Goal: Find specific page/section: Find specific page/section

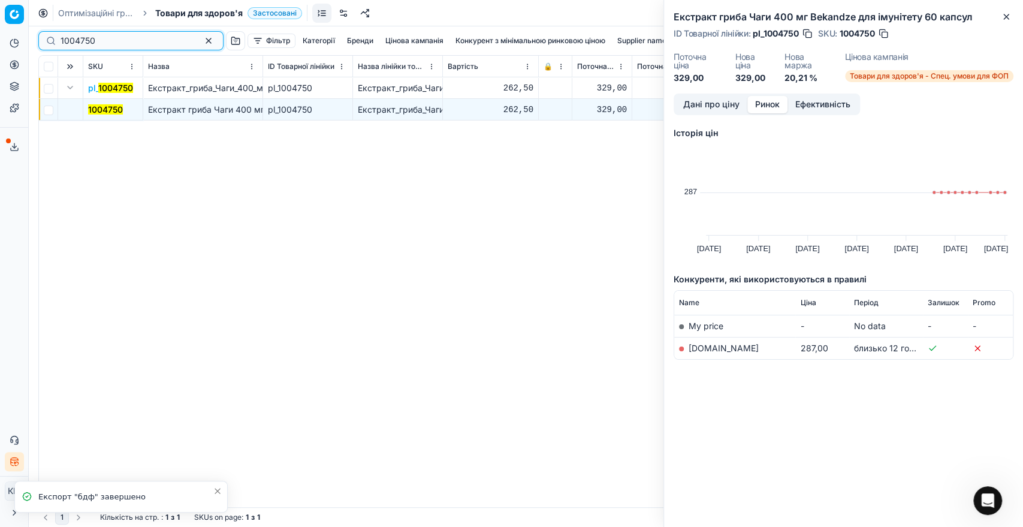
drag, startPoint x: 89, startPoint y: 41, endPoint x: 34, endPoint y: 39, distance: 55.2
click at [34, 39] on div "1004750 Фільтр Категорії [PERSON_NAME] кампанія Конкурент з мінімальною ринково…" at bounding box center [526, 276] width 994 height 500
paste input "640366"
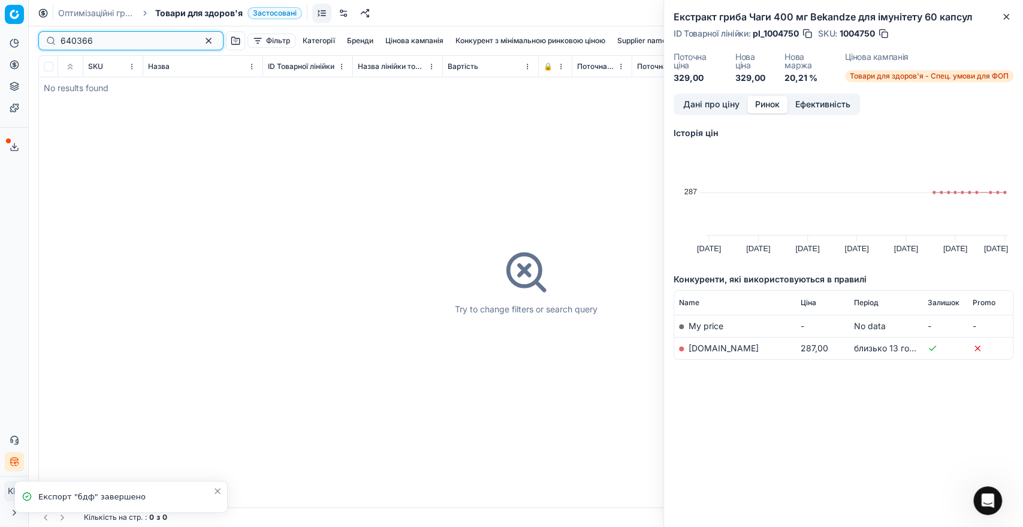
type input "640366"
click at [54, 40] on div "640366" at bounding box center [130, 40] width 185 height 19
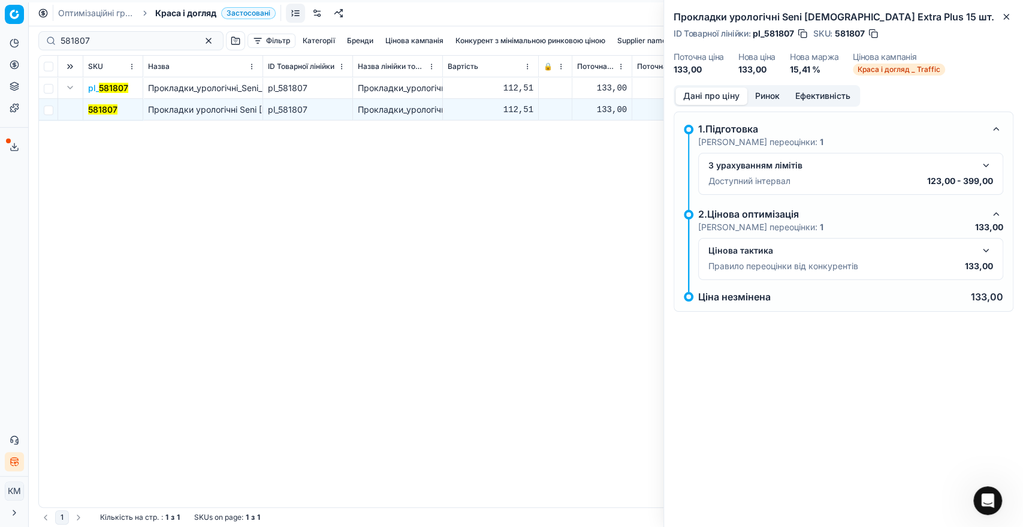
drag, startPoint x: 62, startPoint y: 44, endPoint x: 47, endPoint y: 44, distance: 15.0
click at [47, 44] on div "581807" at bounding box center [130, 40] width 185 height 19
drag, startPoint x: 92, startPoint y: 37, endPoint x: 40, endPoint y: 37, distance: 51.5
click at [40, 37] on div "581807" at bounding box center [130, 40] width 185 height 19
paste input "640366"
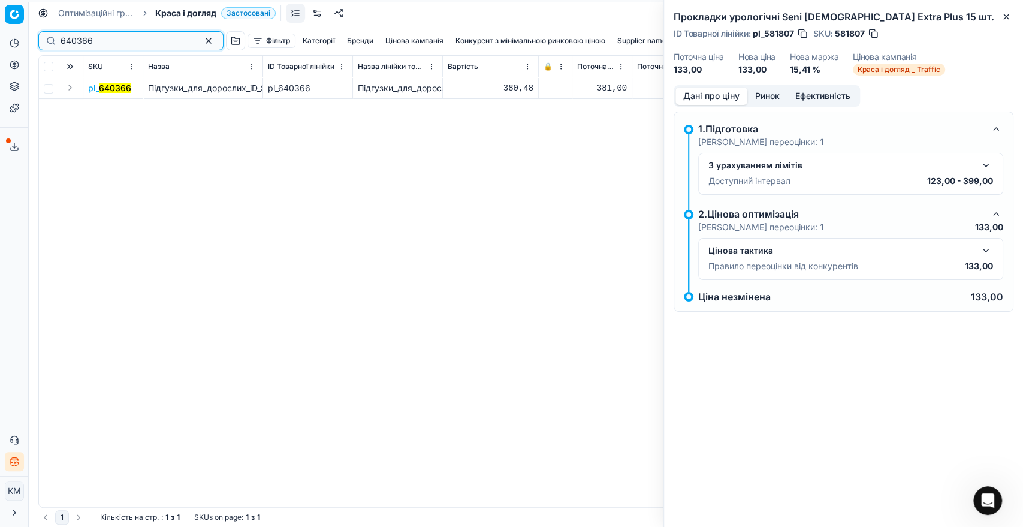
type input "640366"
click at [68, 87] on button "Expand" at bounding box center [70, 87] width 14 height 14
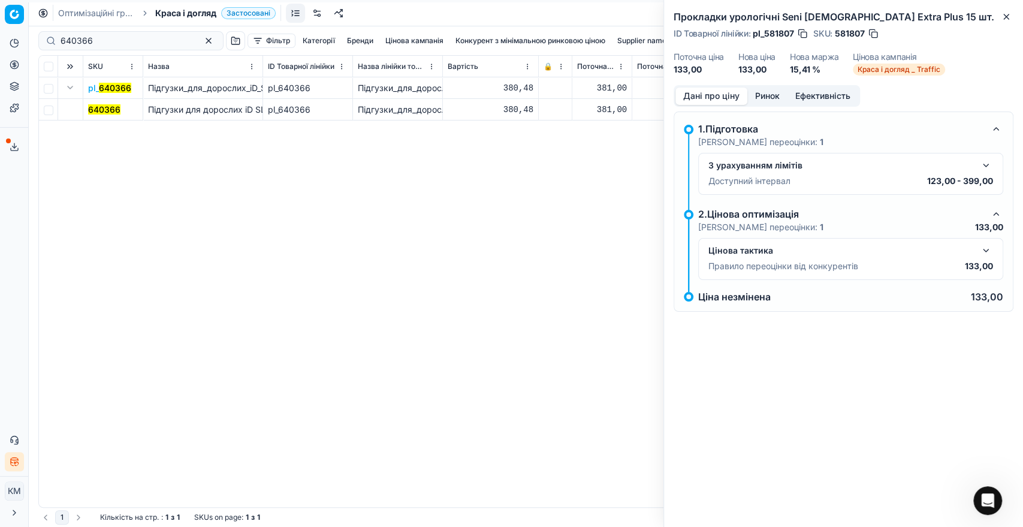
click at [108, 109] on mark "640366" at bounding box center [104, 109] width 32 height 10
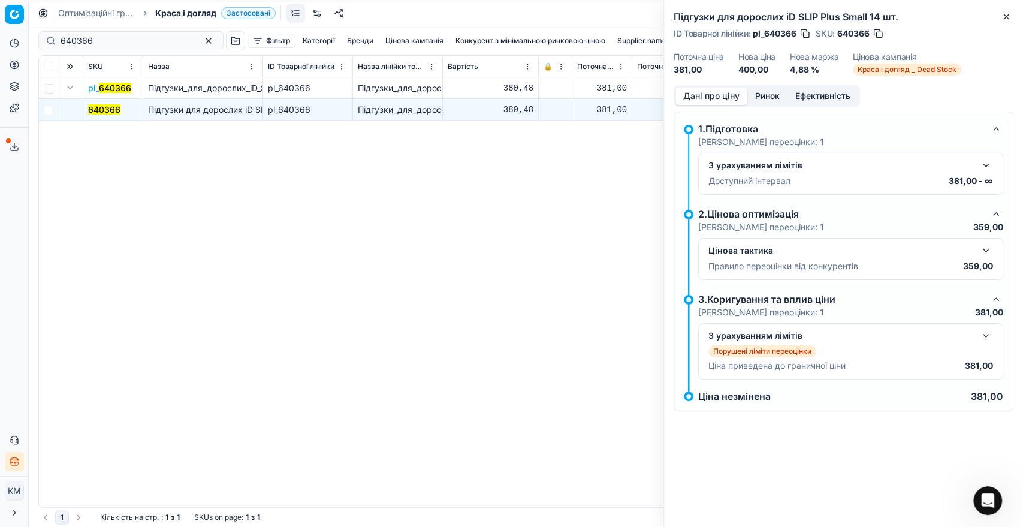
click at [91, 109] on mark "640366" at bounding box center [104, 109] width 32 height 10
click at [983, 246] on button "button" at bounding box center [986, 250] width 14 height 14
